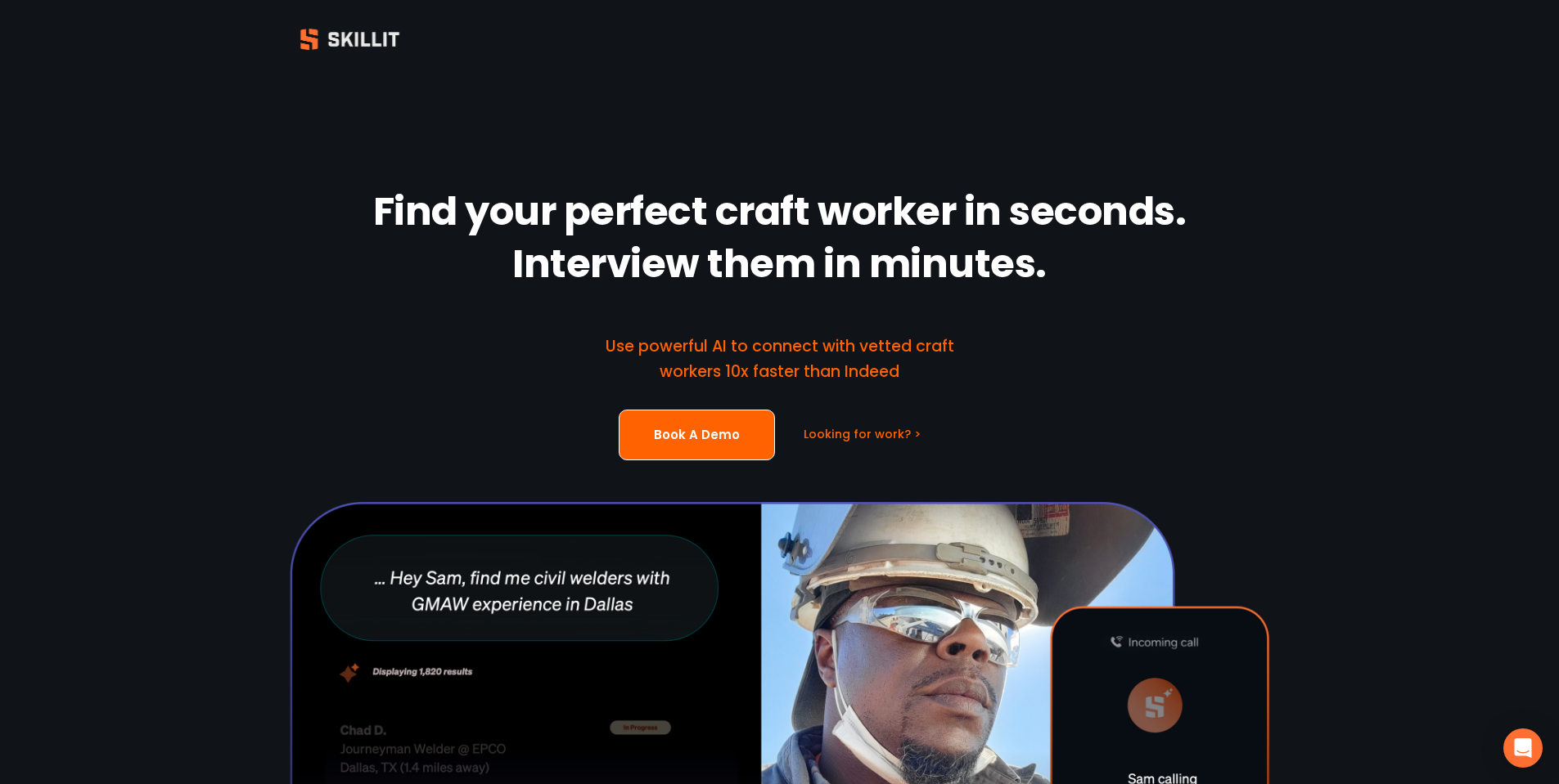
click at [846, 432] on link "Looking for work? >" at bounding box center [862, 434] width 117 height 16
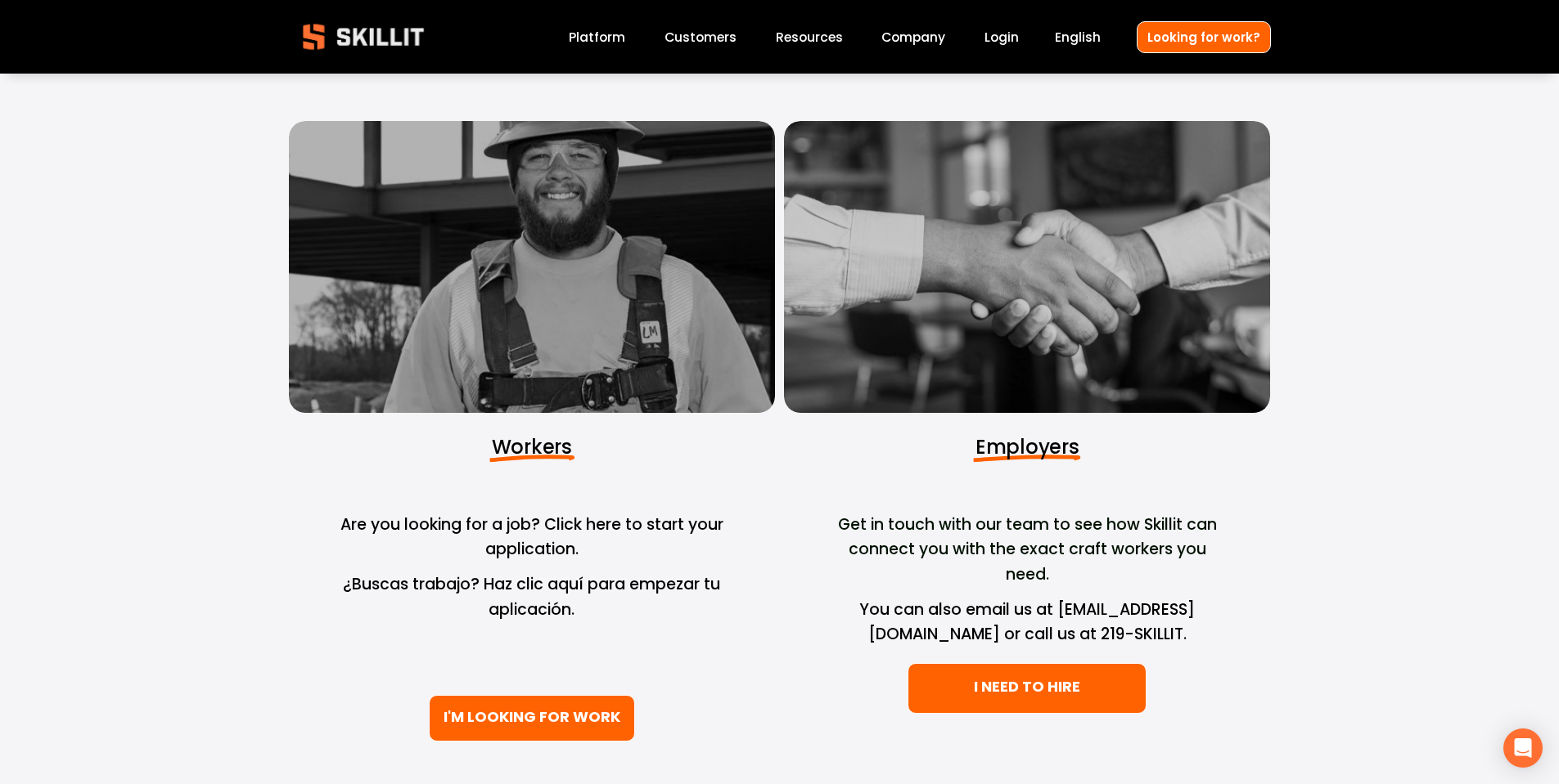
scroll to position [245, 0]
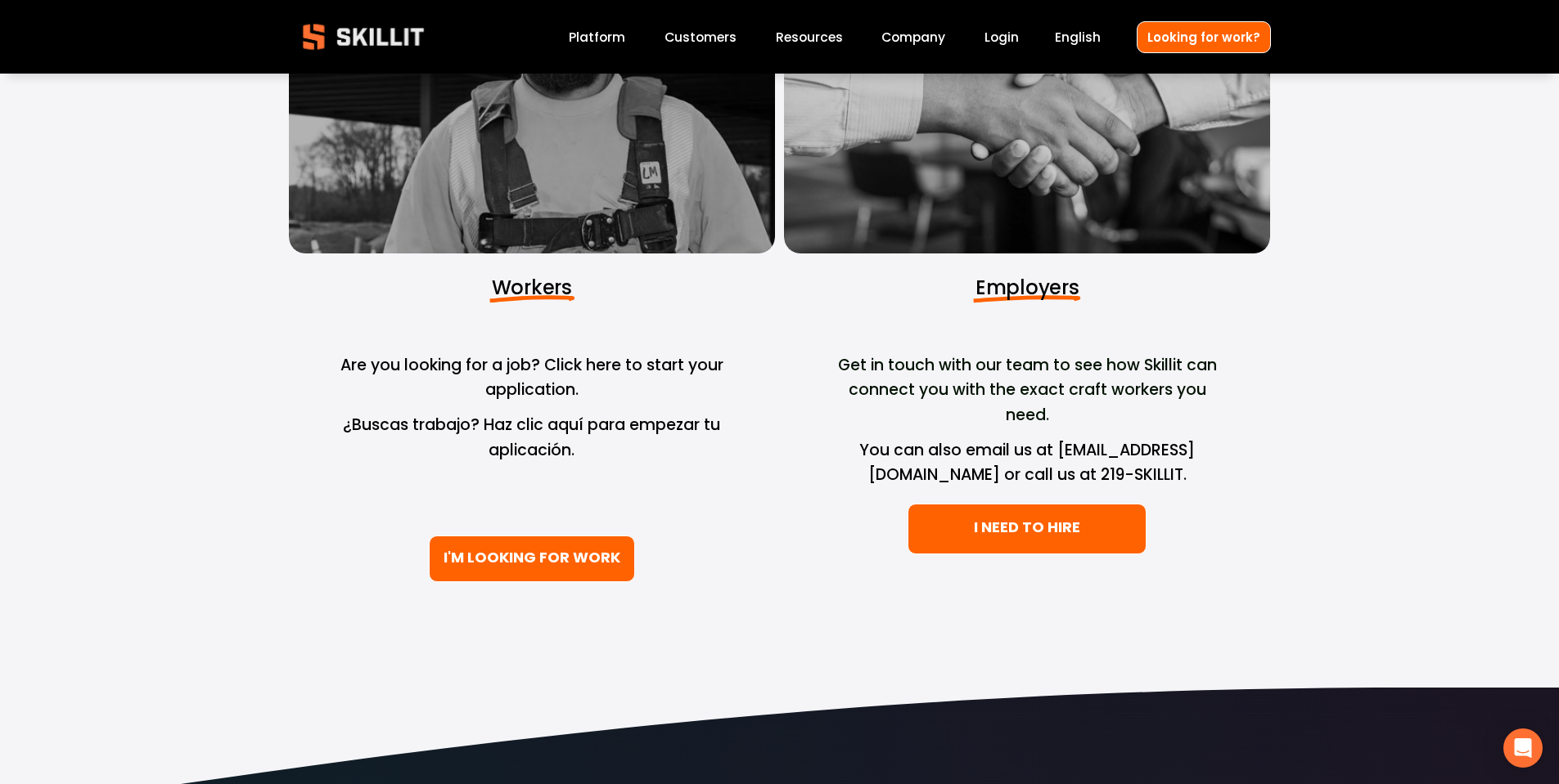
click at [533, 560] on link "I'M LOOKING FOR WORK" at bounding box center [532, 559] width 206 height 46
